Goal: Task Accomplishment & Management: Manage account settings

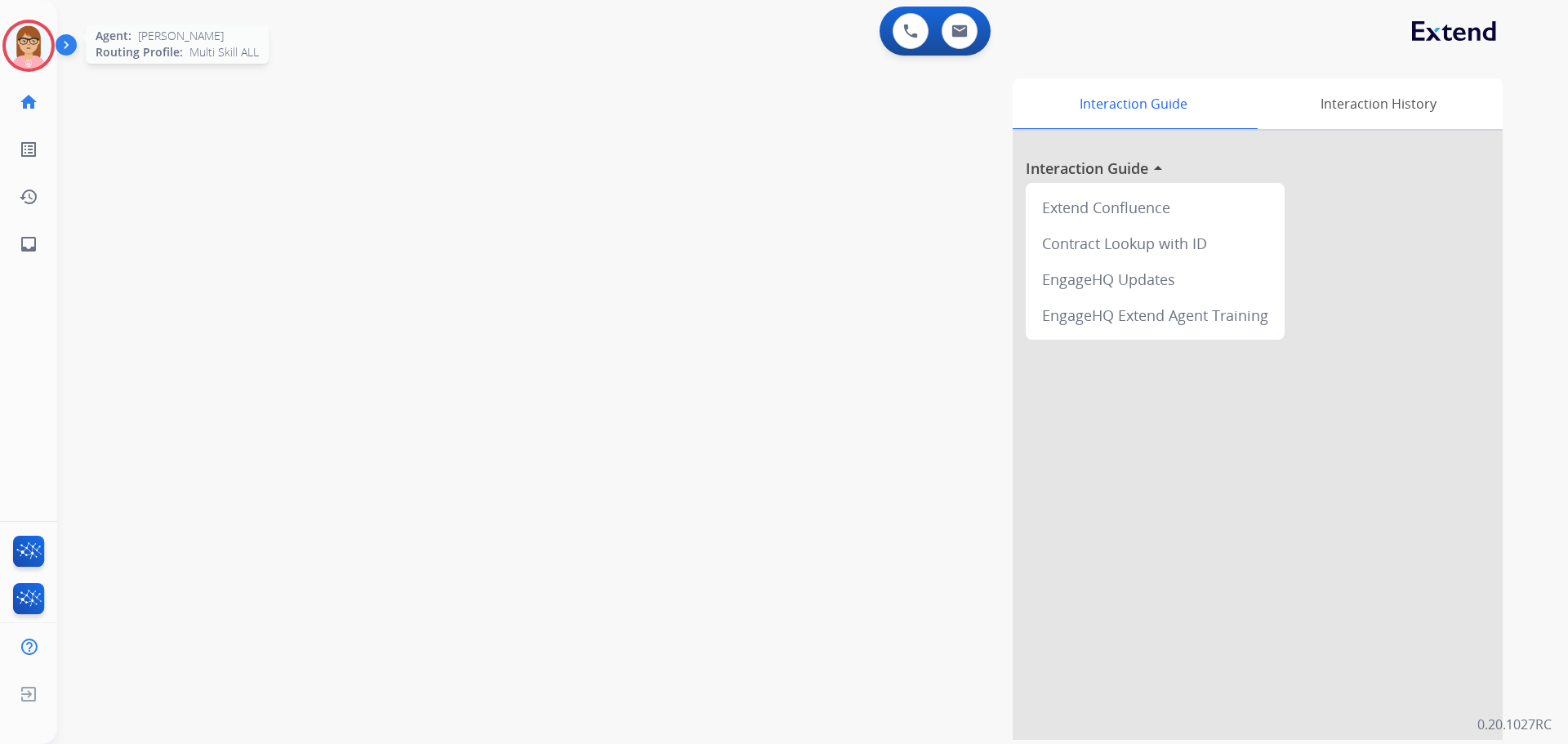
drag, startPoint x: 13, startPoint y: 40, endPoint x: 38, endPoint y: 41, distance: 25.0
click at [13, 40] on img at bounding box center [29, 46] width 46 height 46
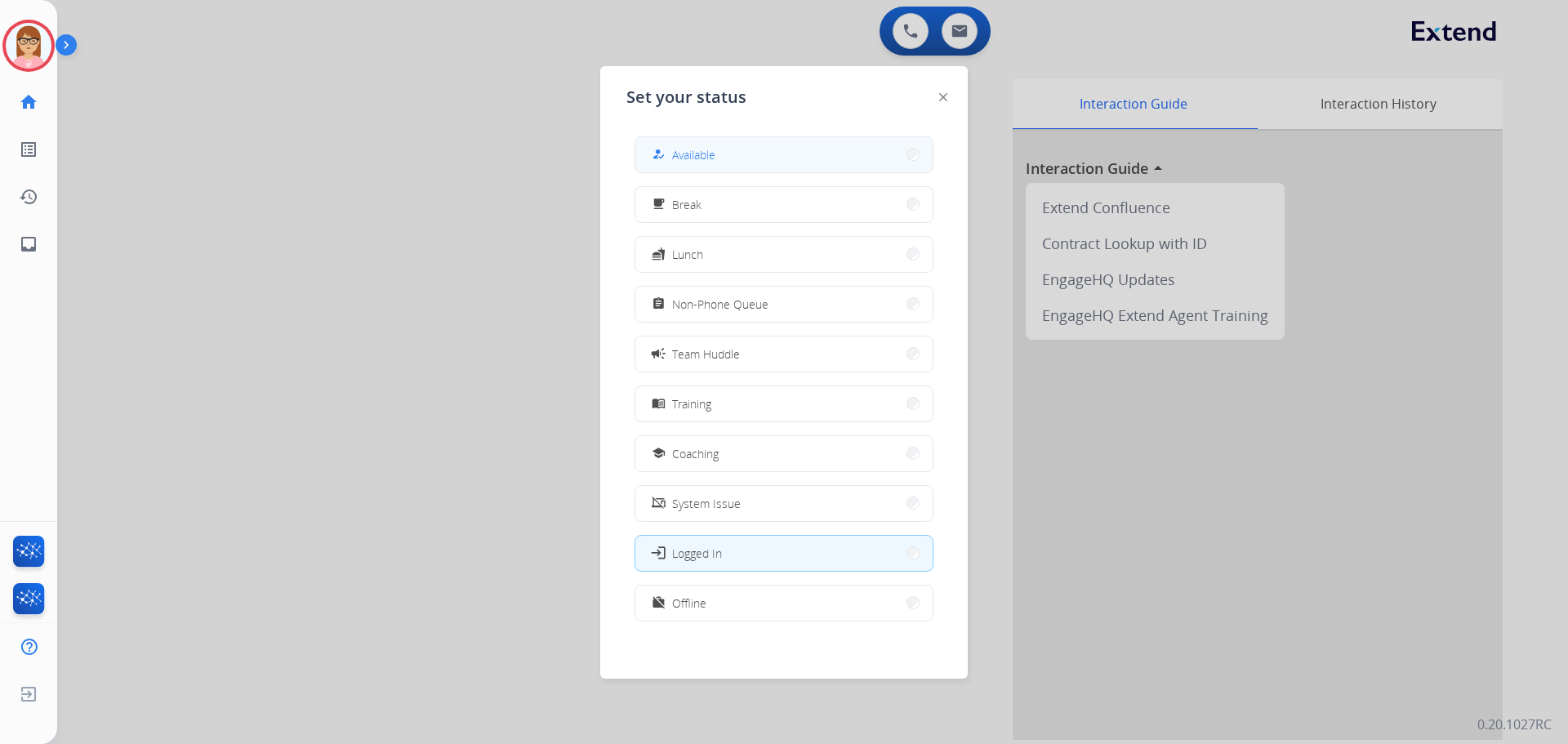
click at [791, 162] on button "how_to_reg Available" at bounding box center [784, 155] width 297 height 35
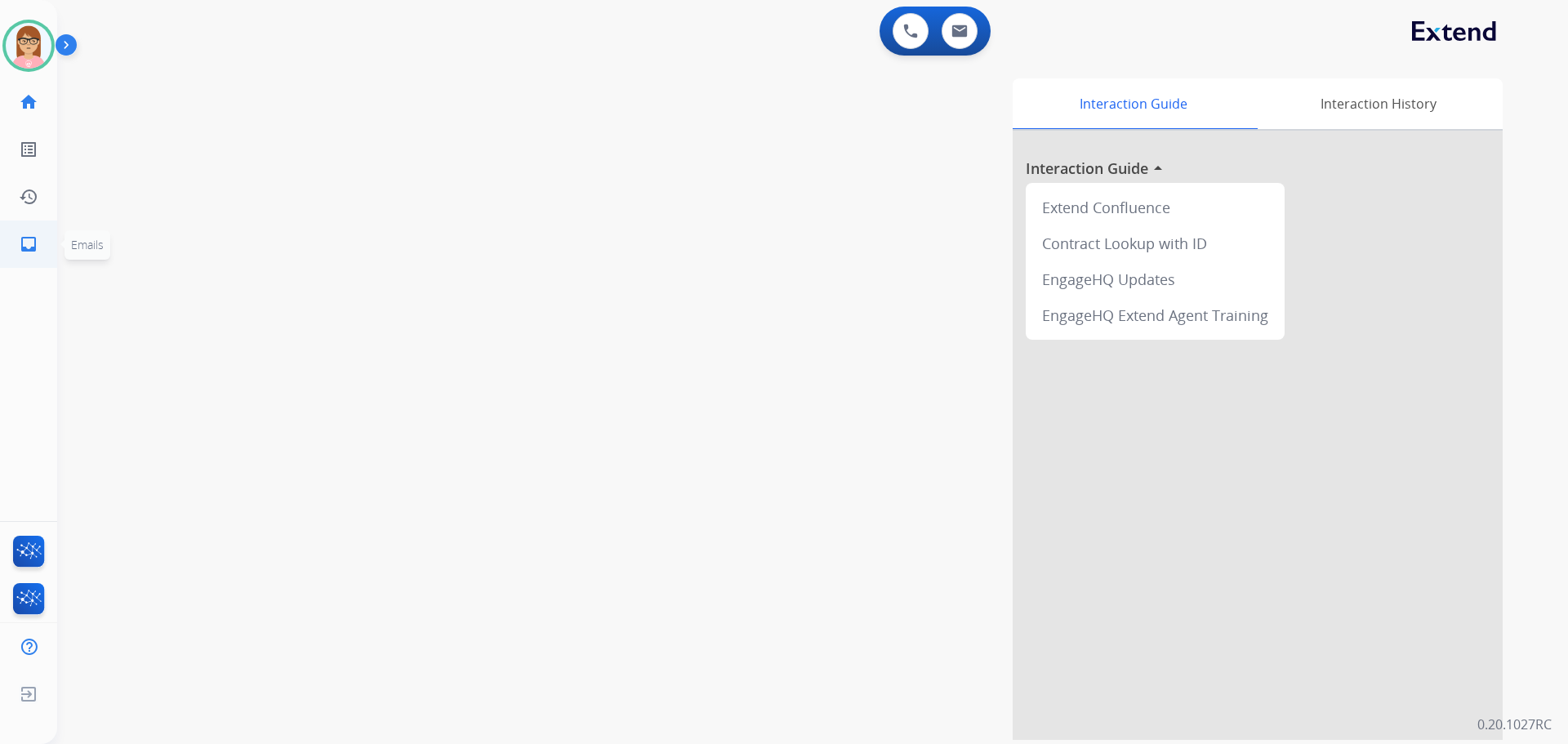
click at [35, 239] on mat-icon "inbox" at bounding box center [29, 245] width 20 height 20
select select "**********"
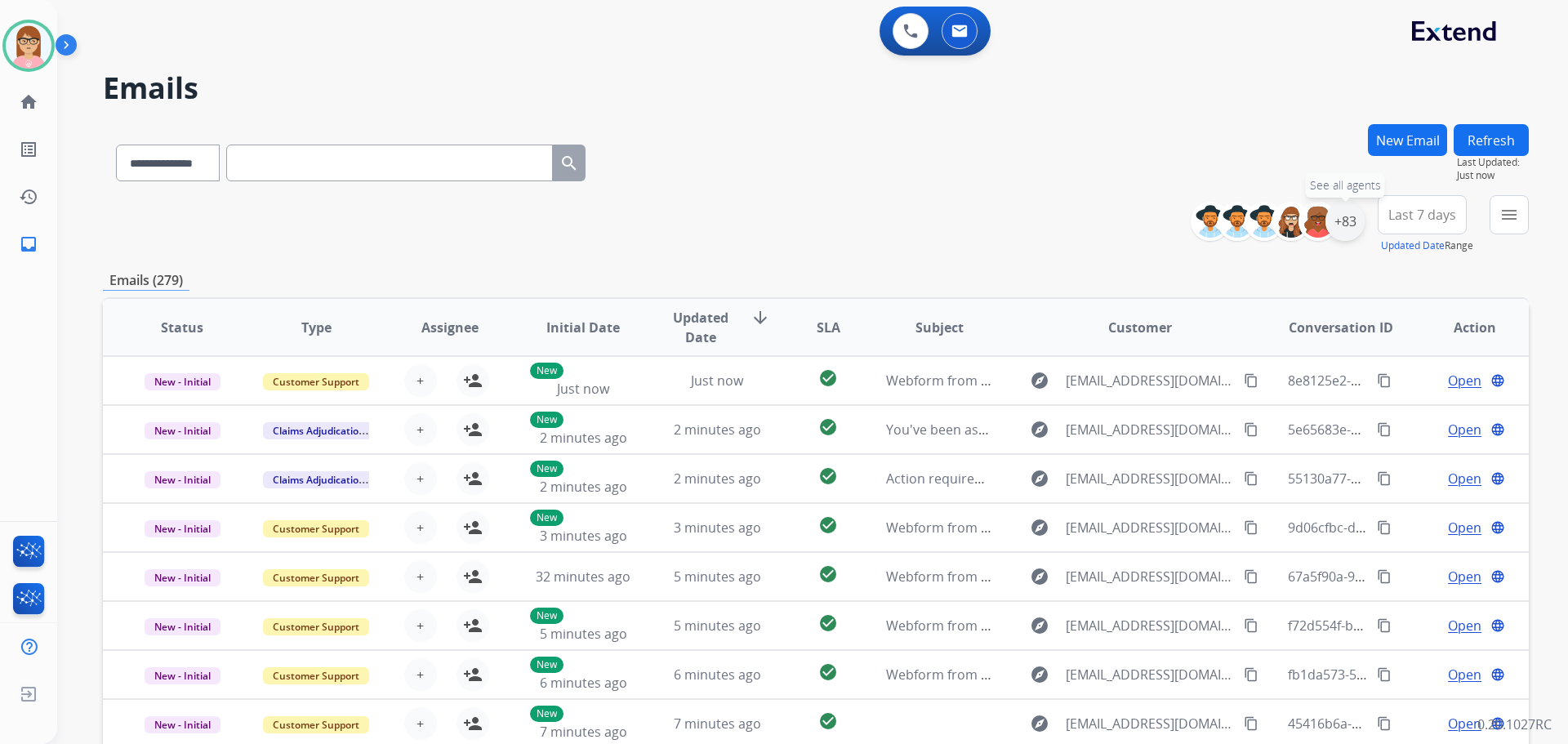
click at [1357, 221] on div "+83" at bounding box center [1345, 222] width 40 height 40
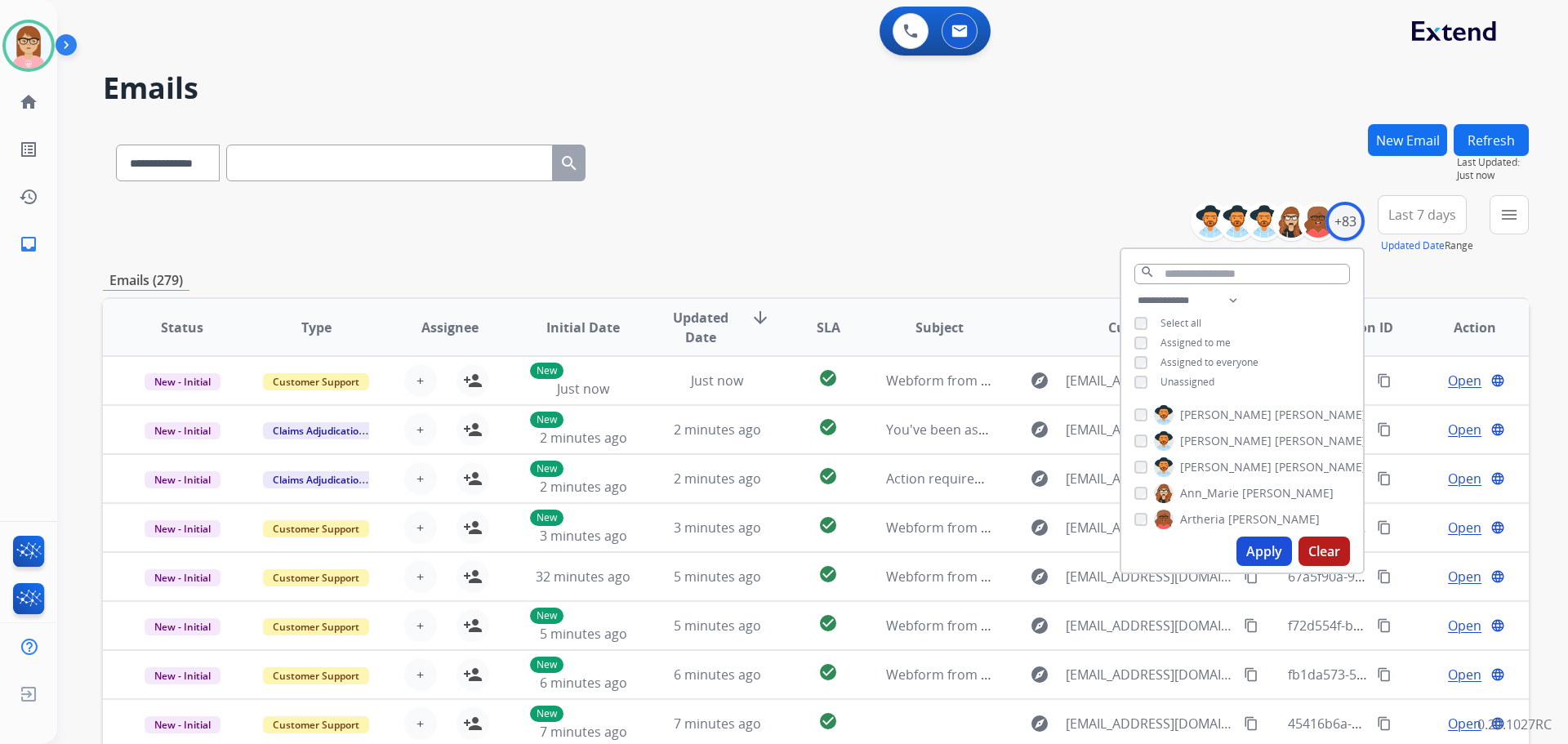
click at [1259, 558] on button "Apply" at bounding box center [1264, 552] width 55 height 30
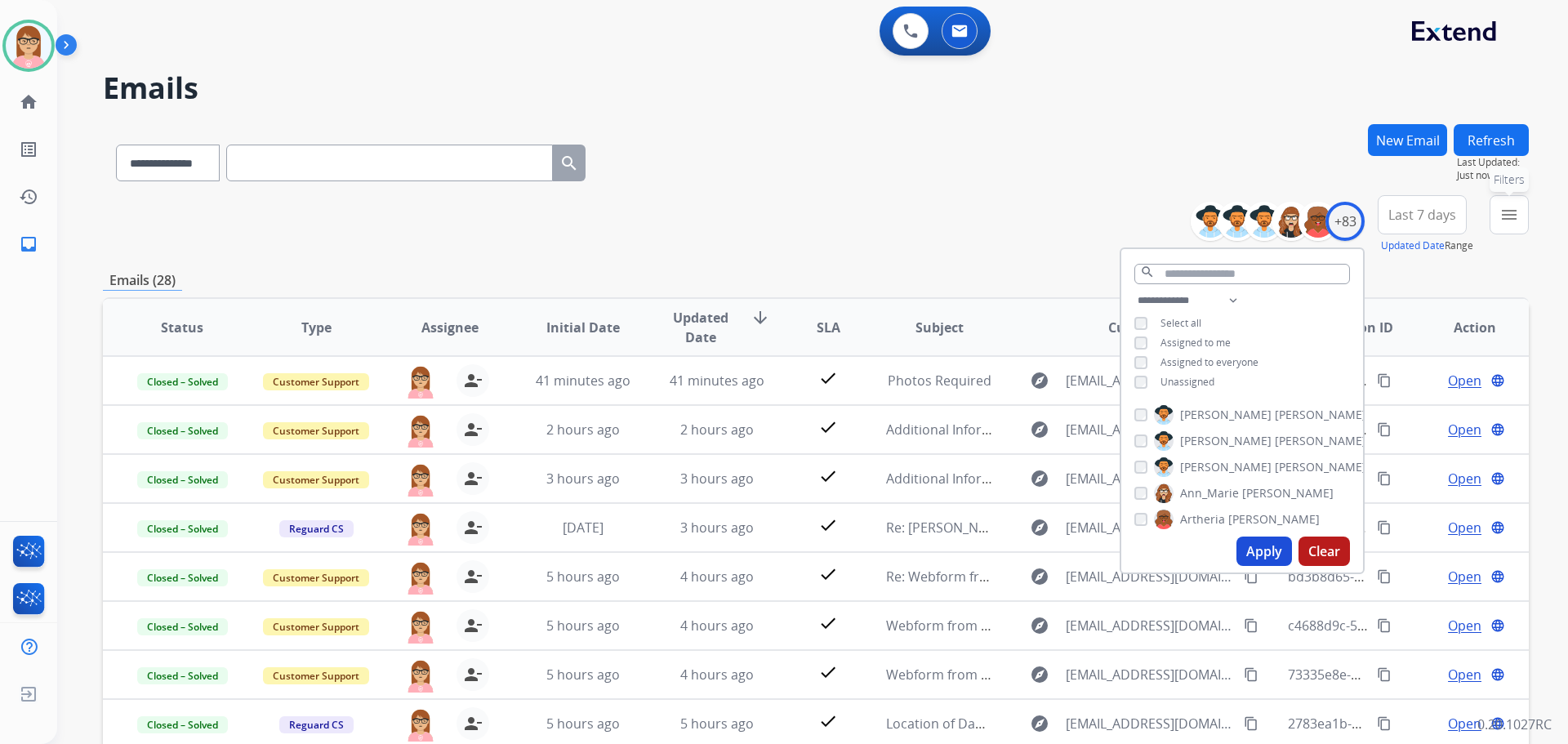
click at [1508, 227] on button "menu Filters" at bounding box center [1510, 215] width 40 height 40
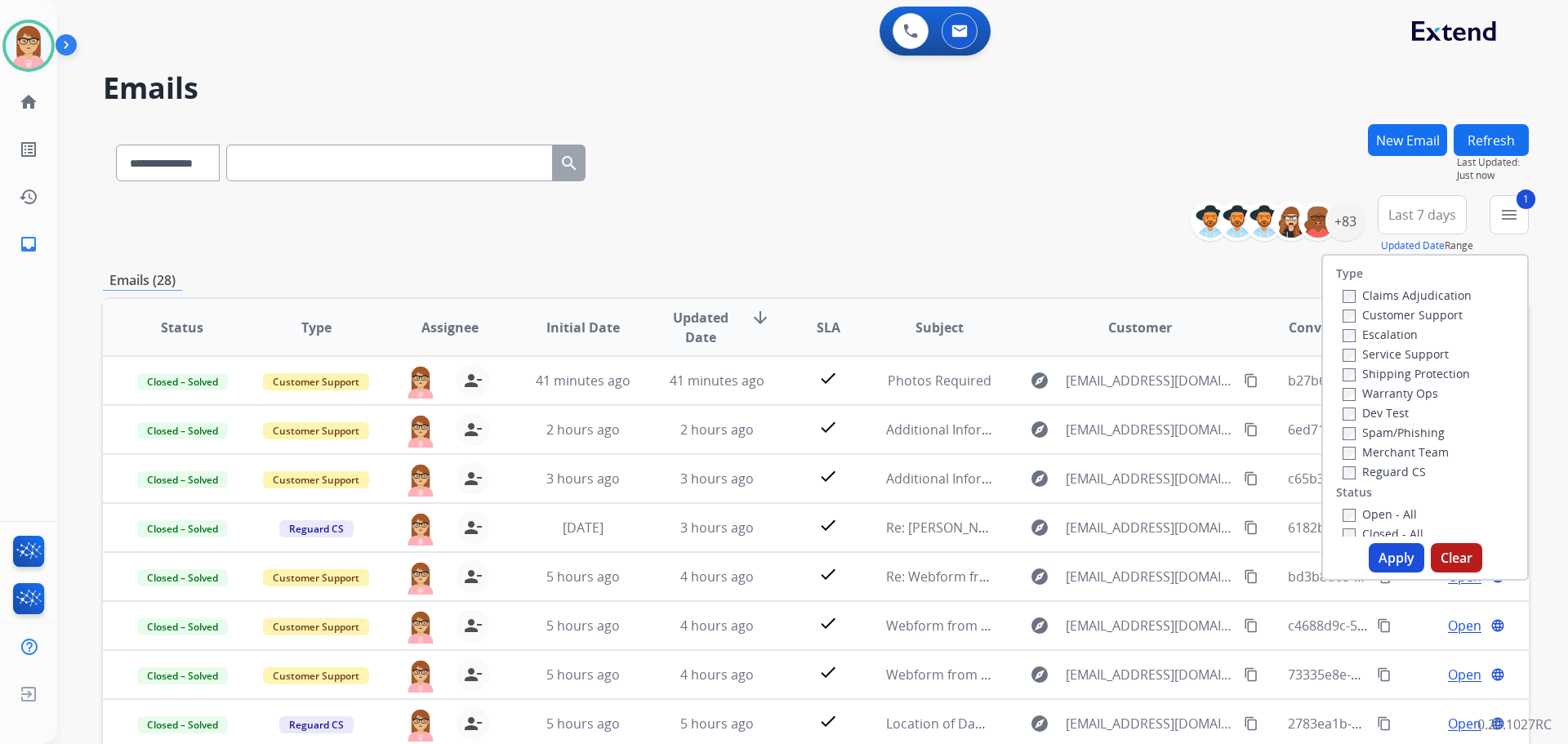
click at [1390, 561] on button "Apply" at bounding box center [1397, 558] width 55 height 30
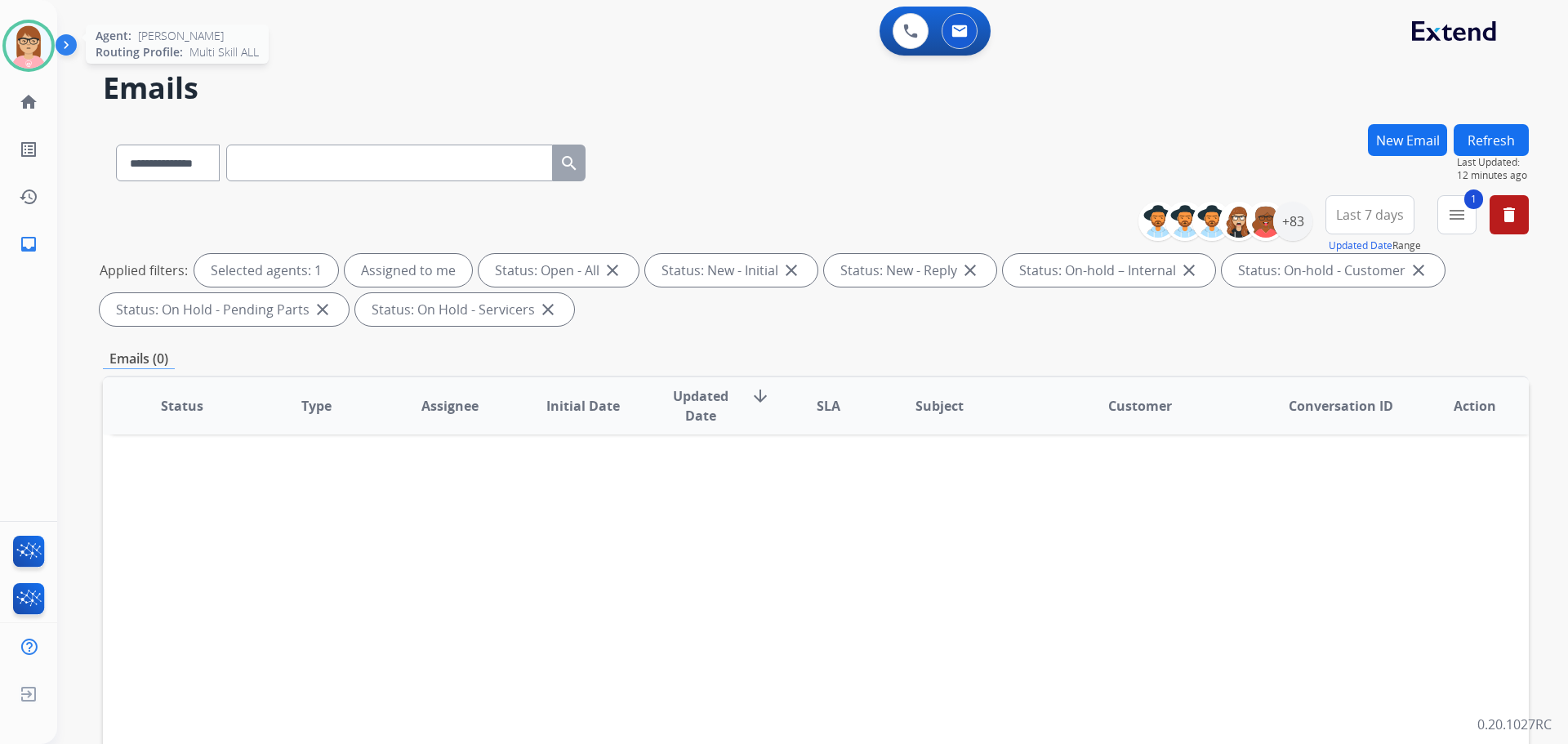
click at [29, 41] on img at bounding box center [29, 46] width 46 height 46
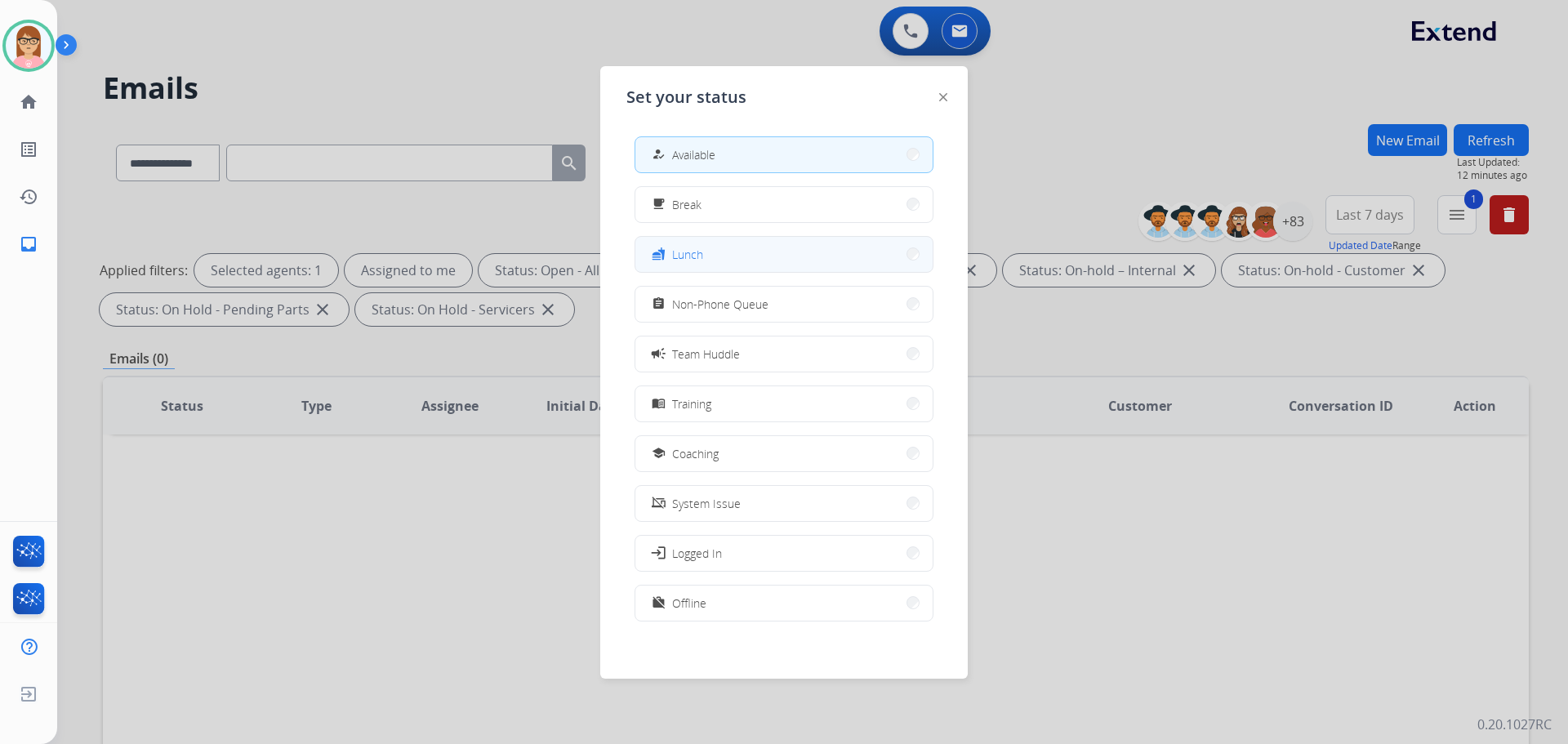
click at [731, 248] on button "fastfood Lunch" at bounding box center [784, 254] width 297 height 35
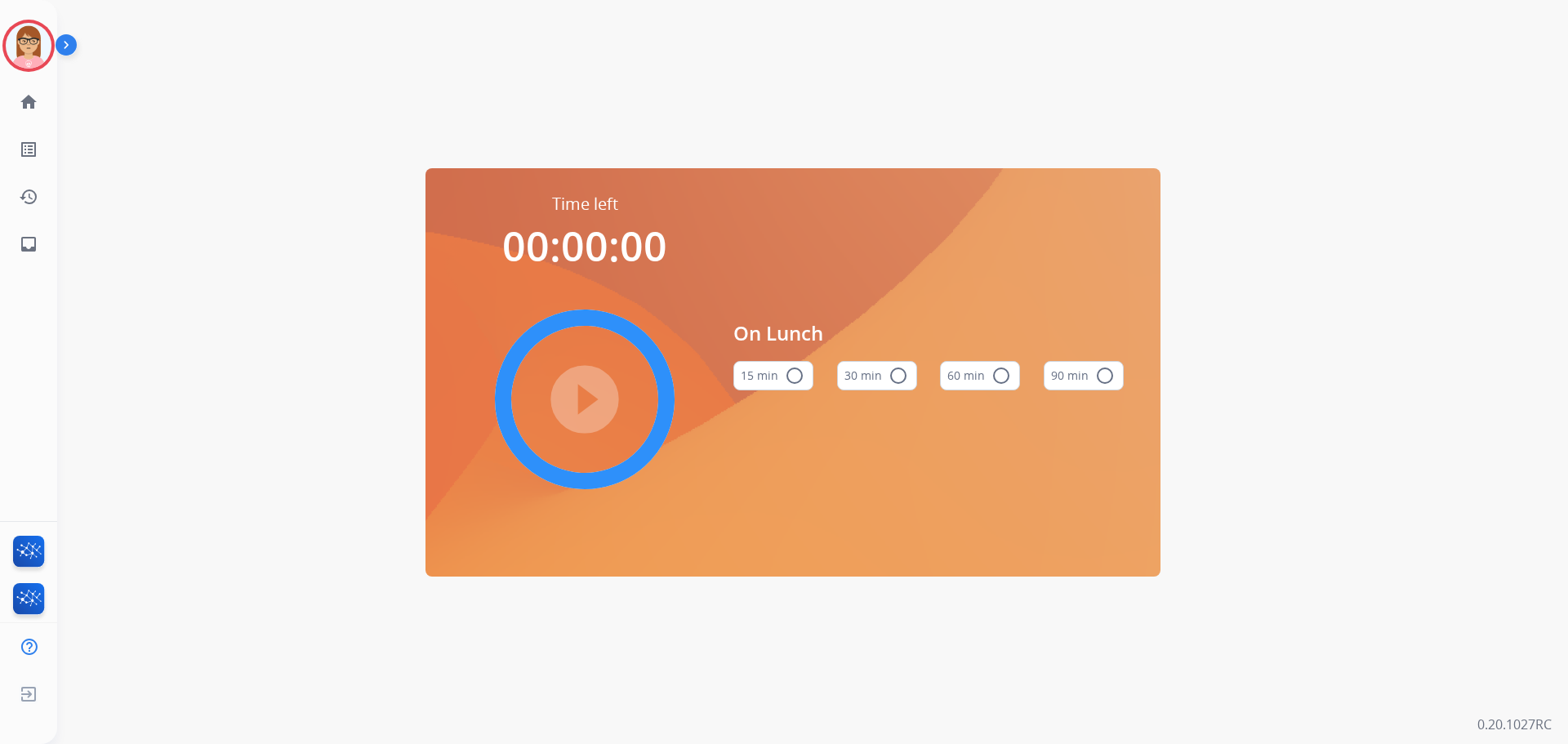
click at [978, 379] on button "60 min radio_button_unchecked" at bounding box center [980, 375] width 80 height 30
click at [583, 393] on mat-icon "play_circle_filled" at bounding box center [584, 399] width 20 height 20
